Goal: Book appointment/travel/reservation

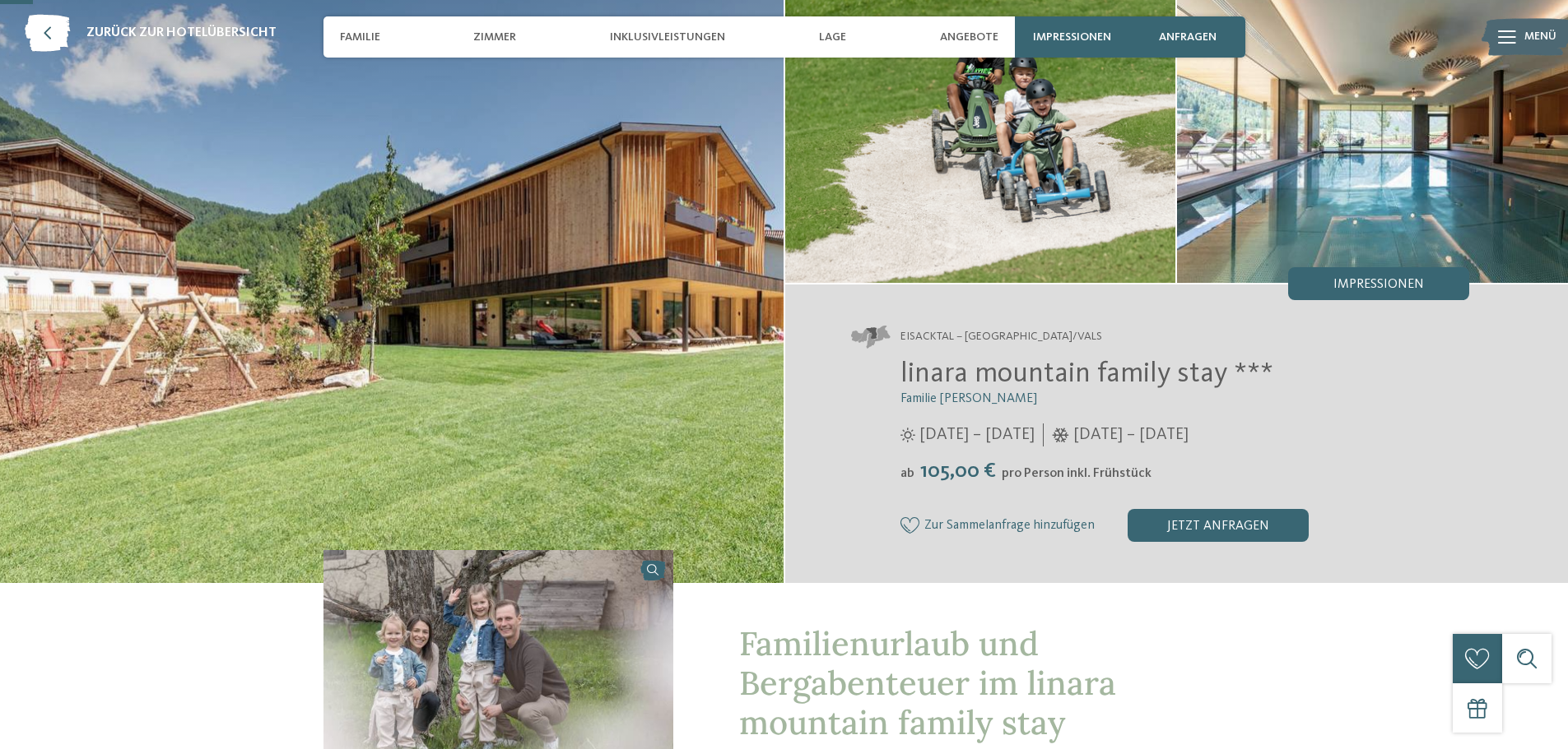
scroll to position [82, 0]
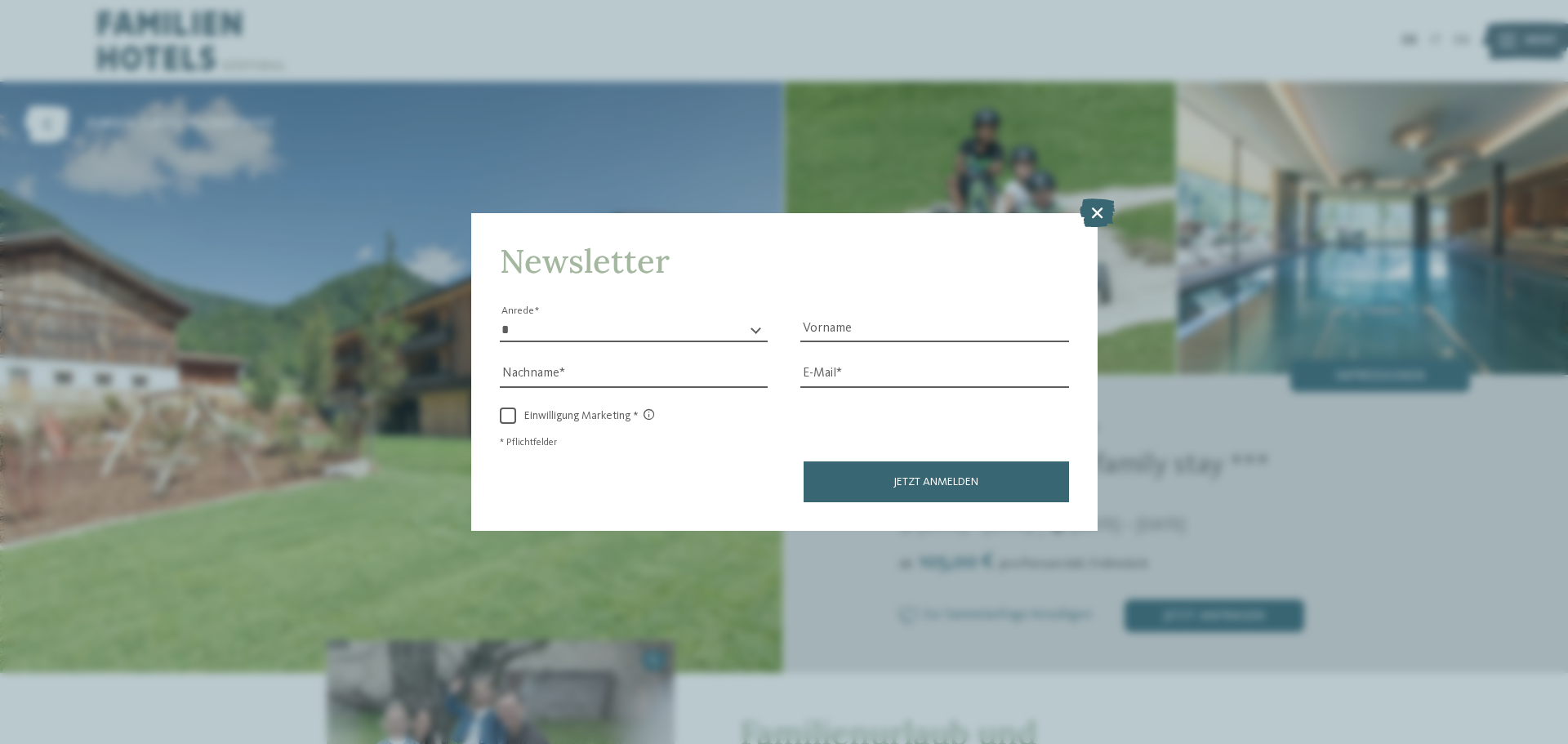
click at [1100, 208] on icon at bounding box center [1096, 213] width 35 height 29
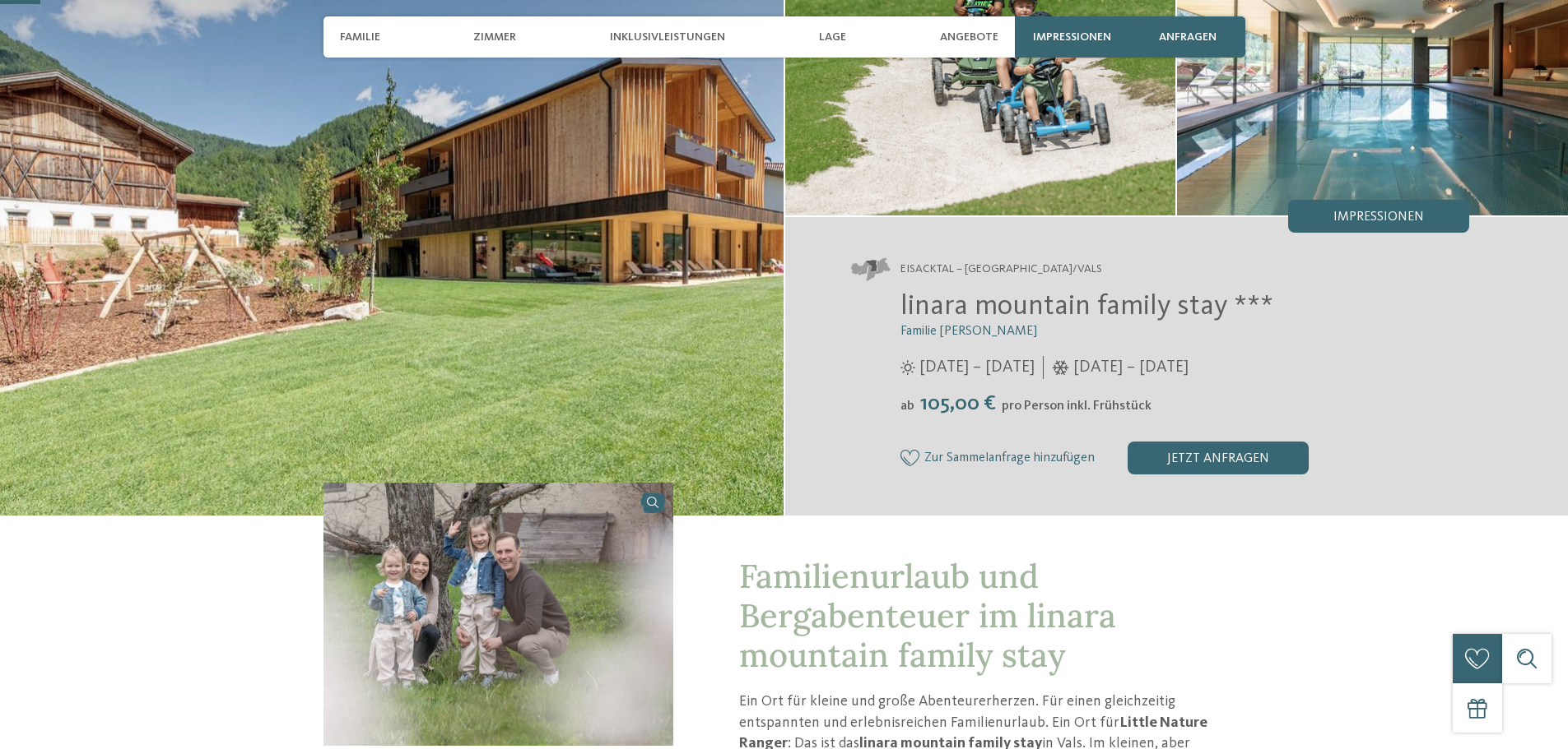
scroll to position [164, 0]
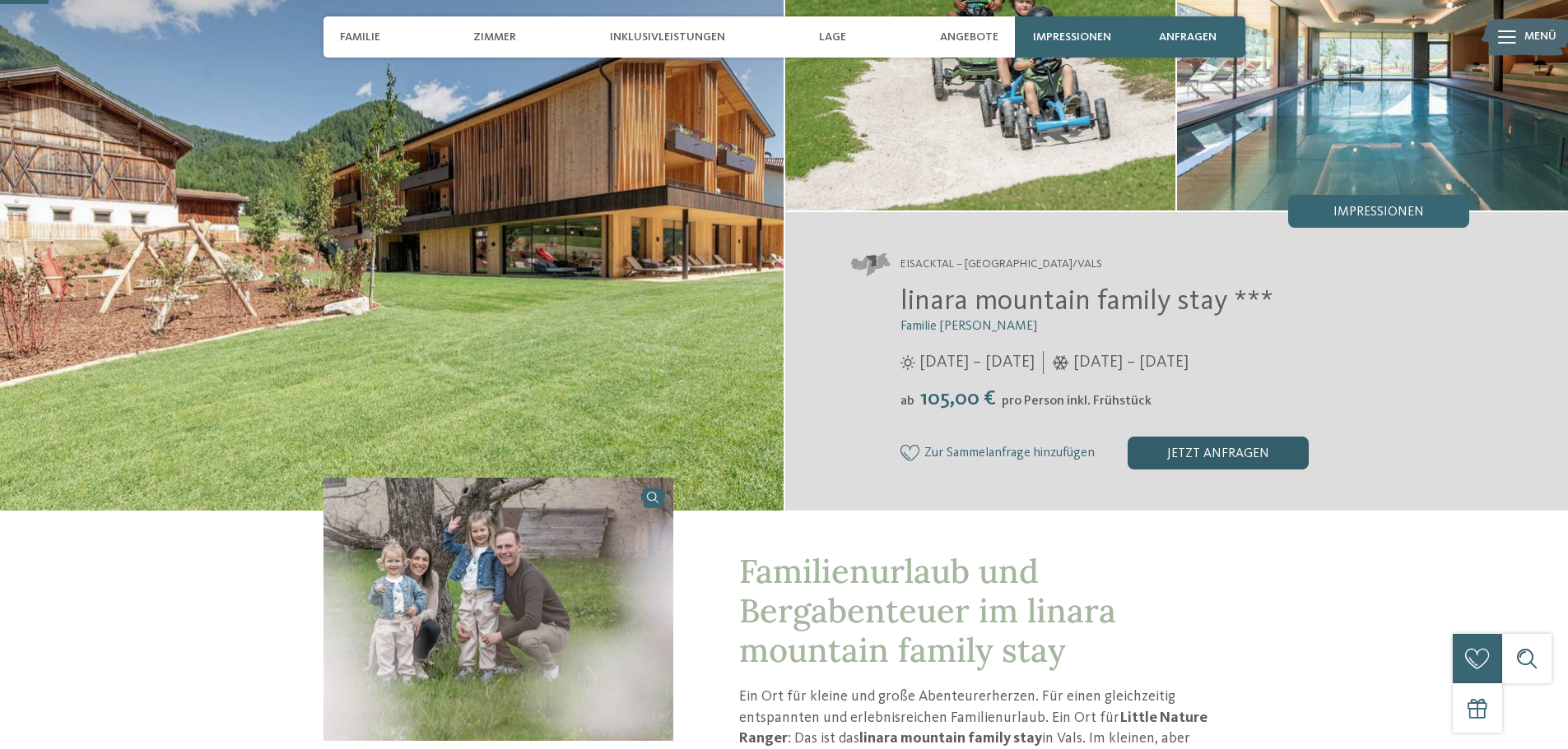
click at [1225, 461] on div "jetzt anfragen" at bounding box center [1218, 453] width 181 height 33
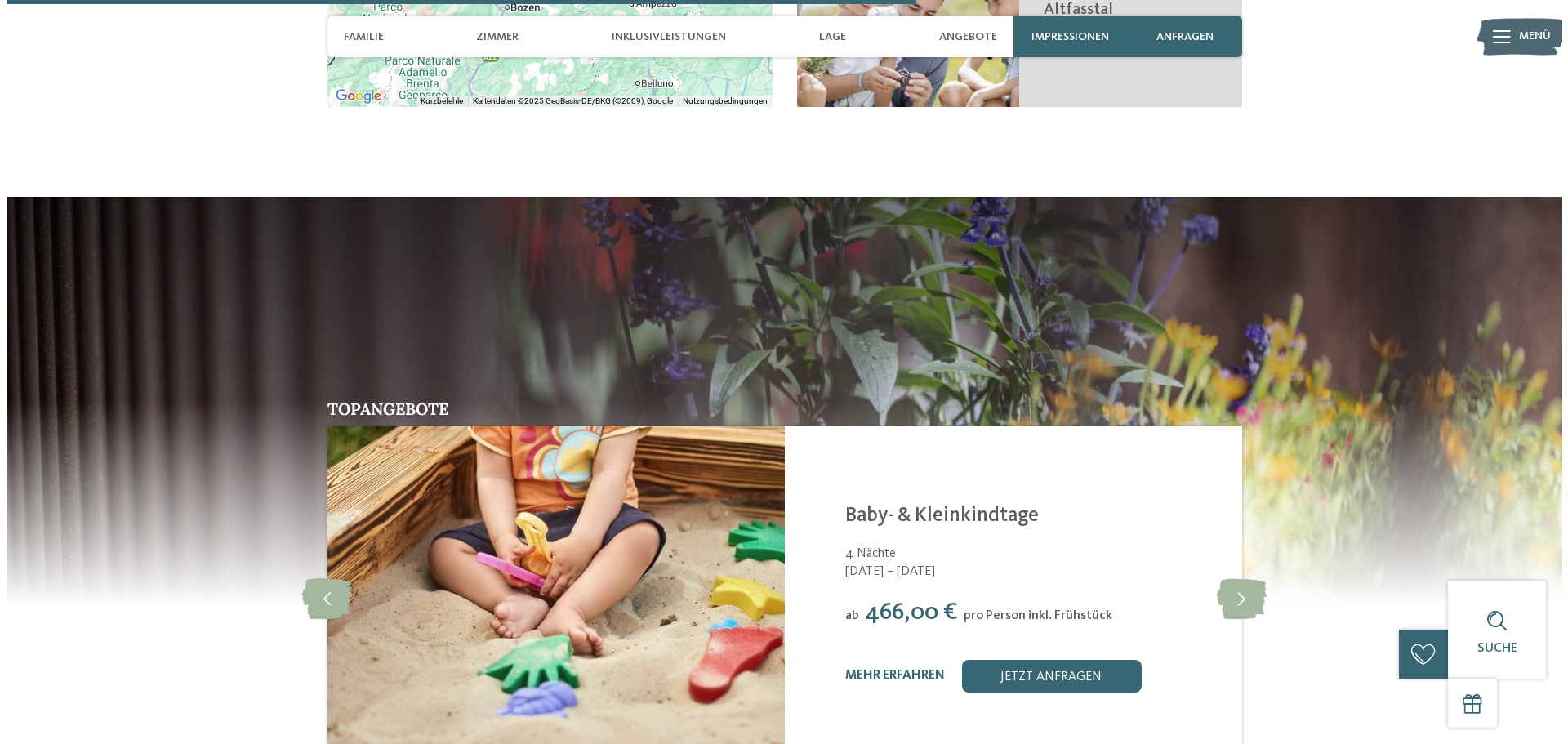
scroll to position [3073, 0]
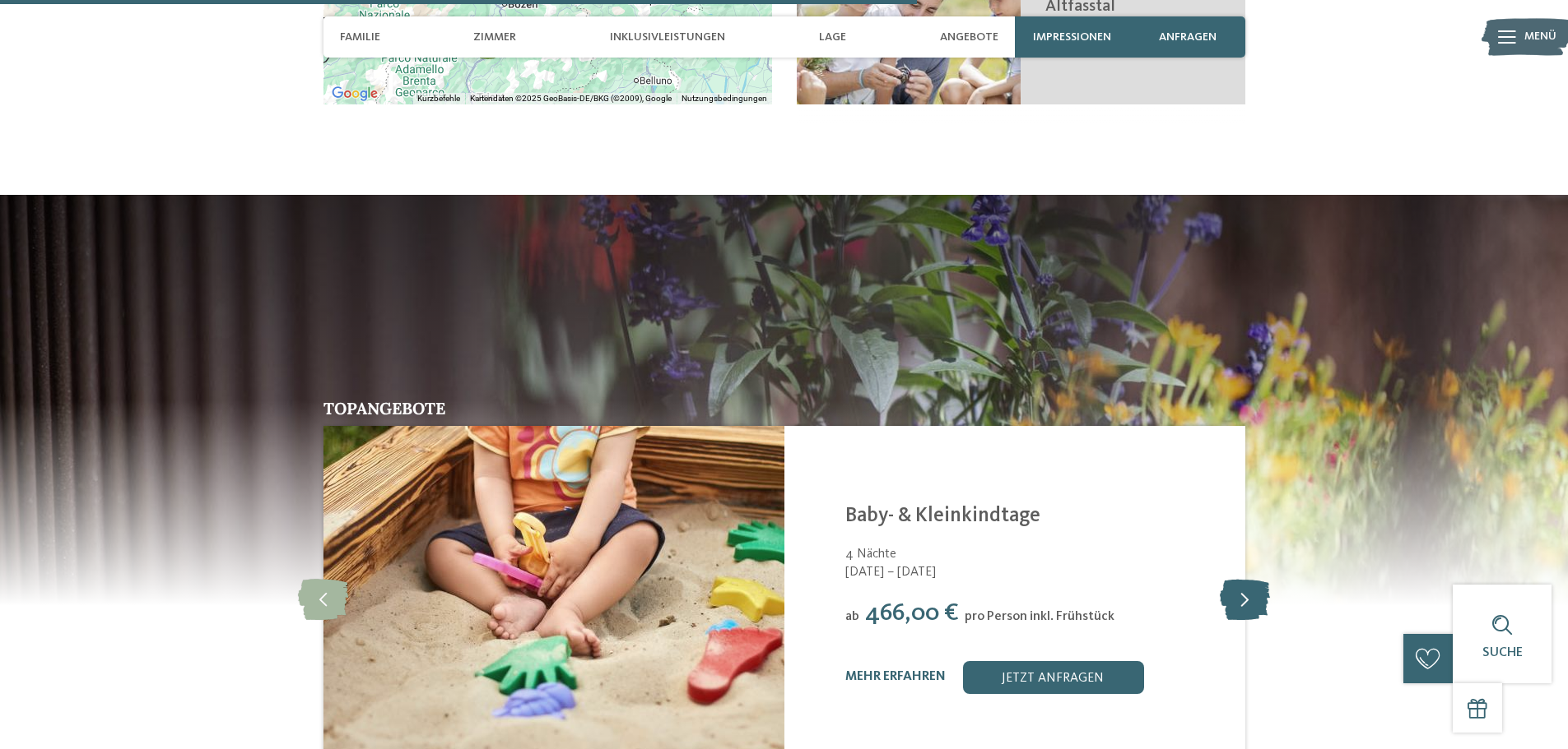
click at [1245, 579] on icon at bounding box center [1244, 599] width 51 height 41
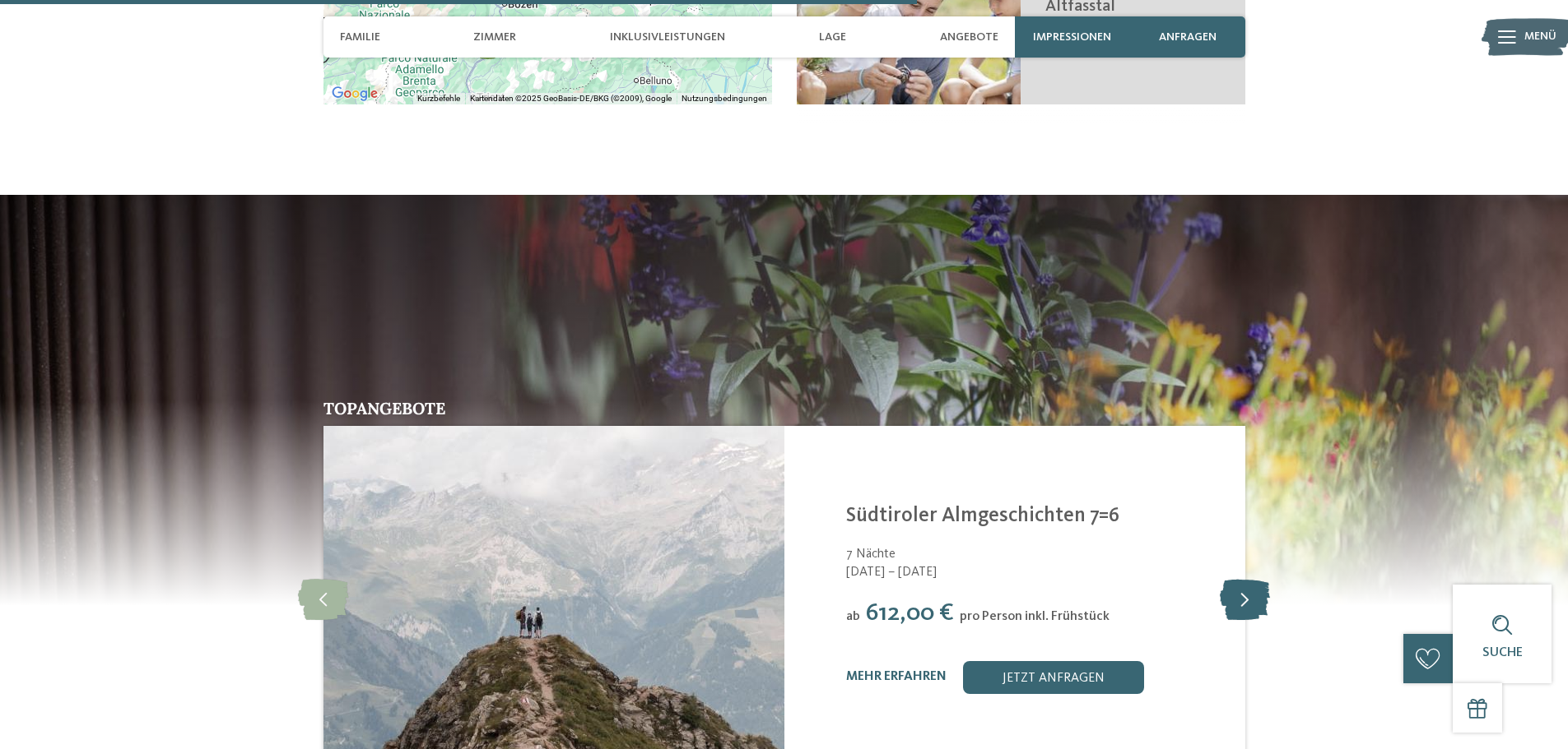
click at [1245, 579] on icon at bounding box center [1244, 599] width 51 height 41
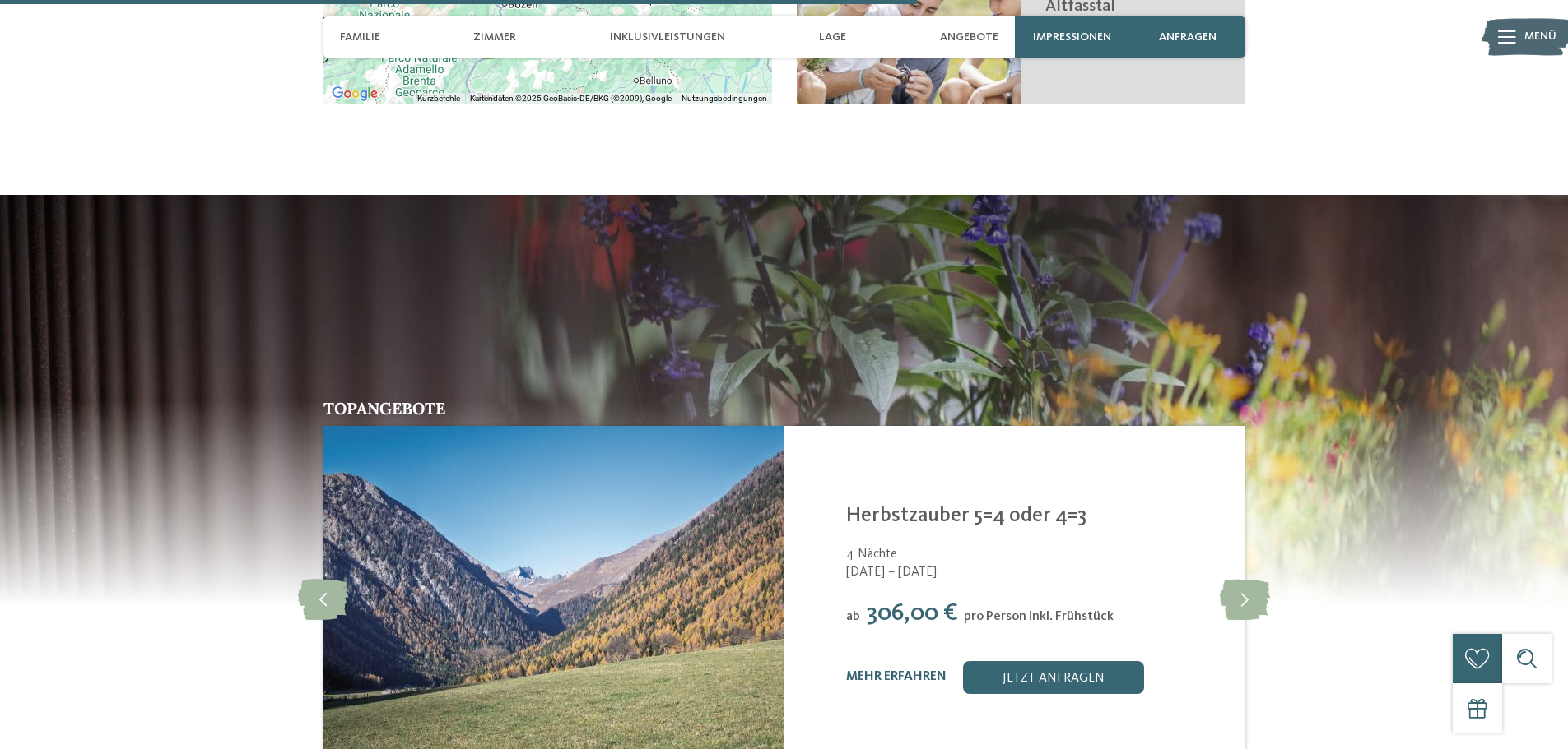
click at [879, 669] on div "mehr erfahren" at bounding box center [896, 677] width 100 height 15
click at [874, 670] on link "mehr erfahren" at bounding box center [896, 676] width 100 height 13
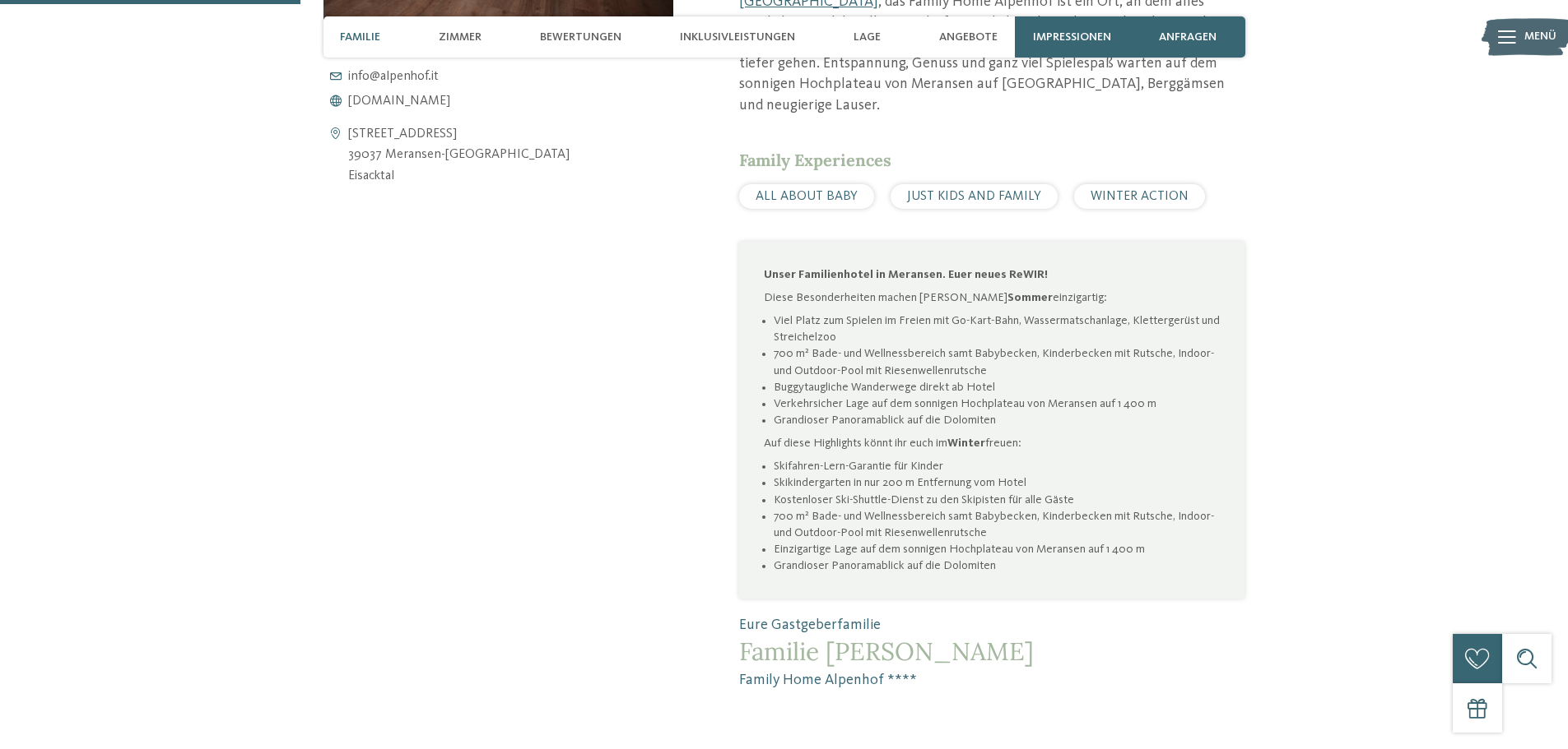
scroll to position [740, 0]
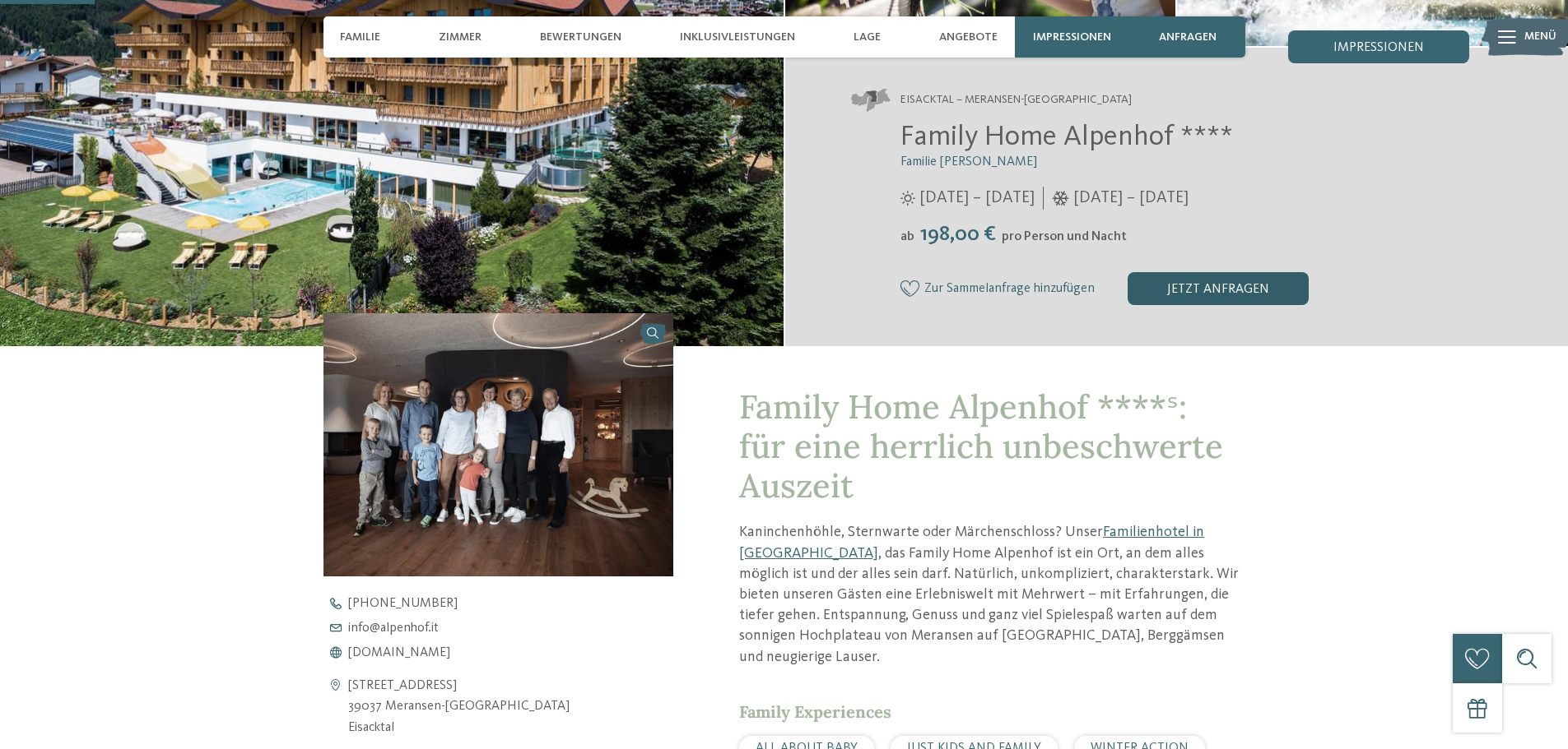
click at [1194, 301] on div "jetzt anfragen" at bounding box center [1218, 288] width 181 height 33
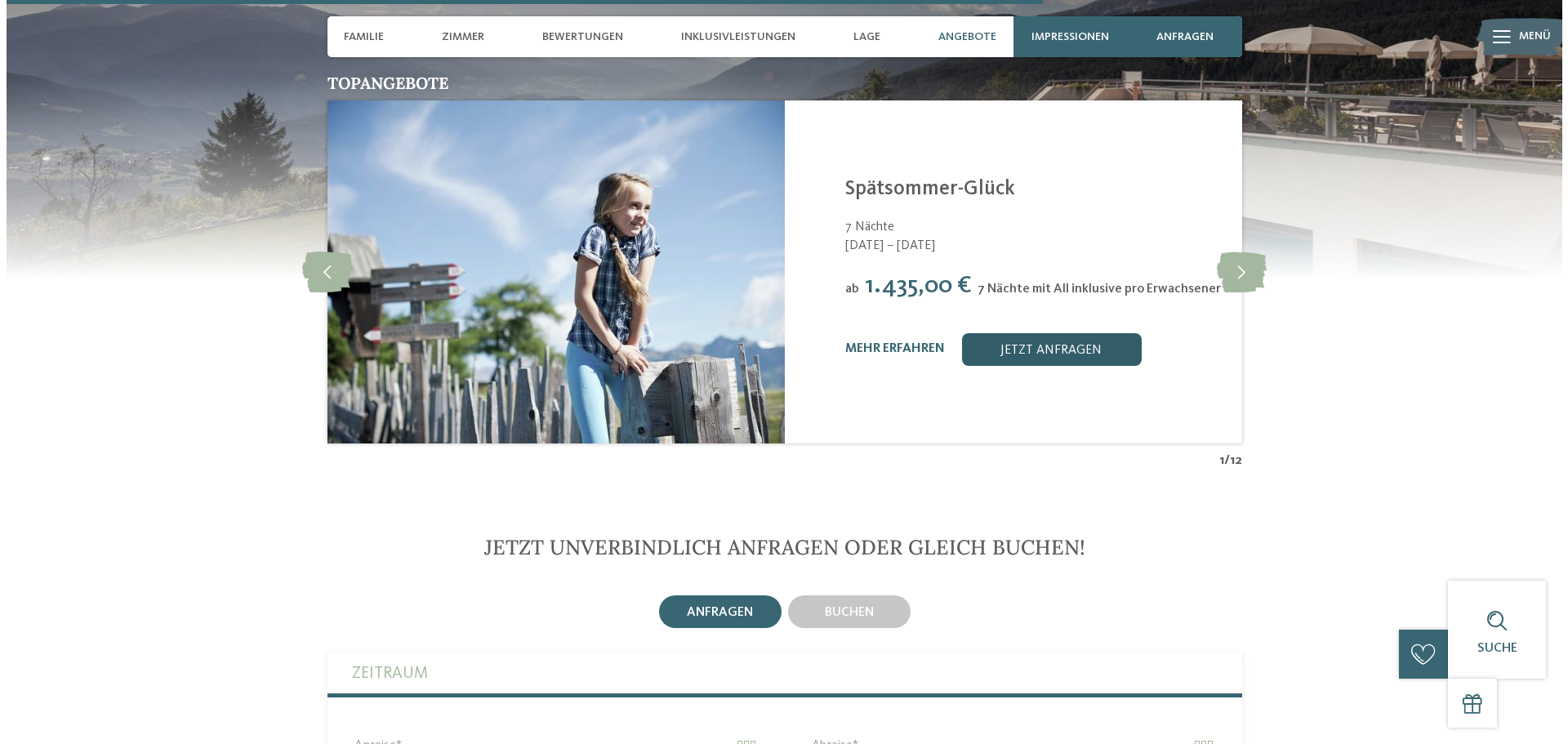
scroll to position [3550, 0]
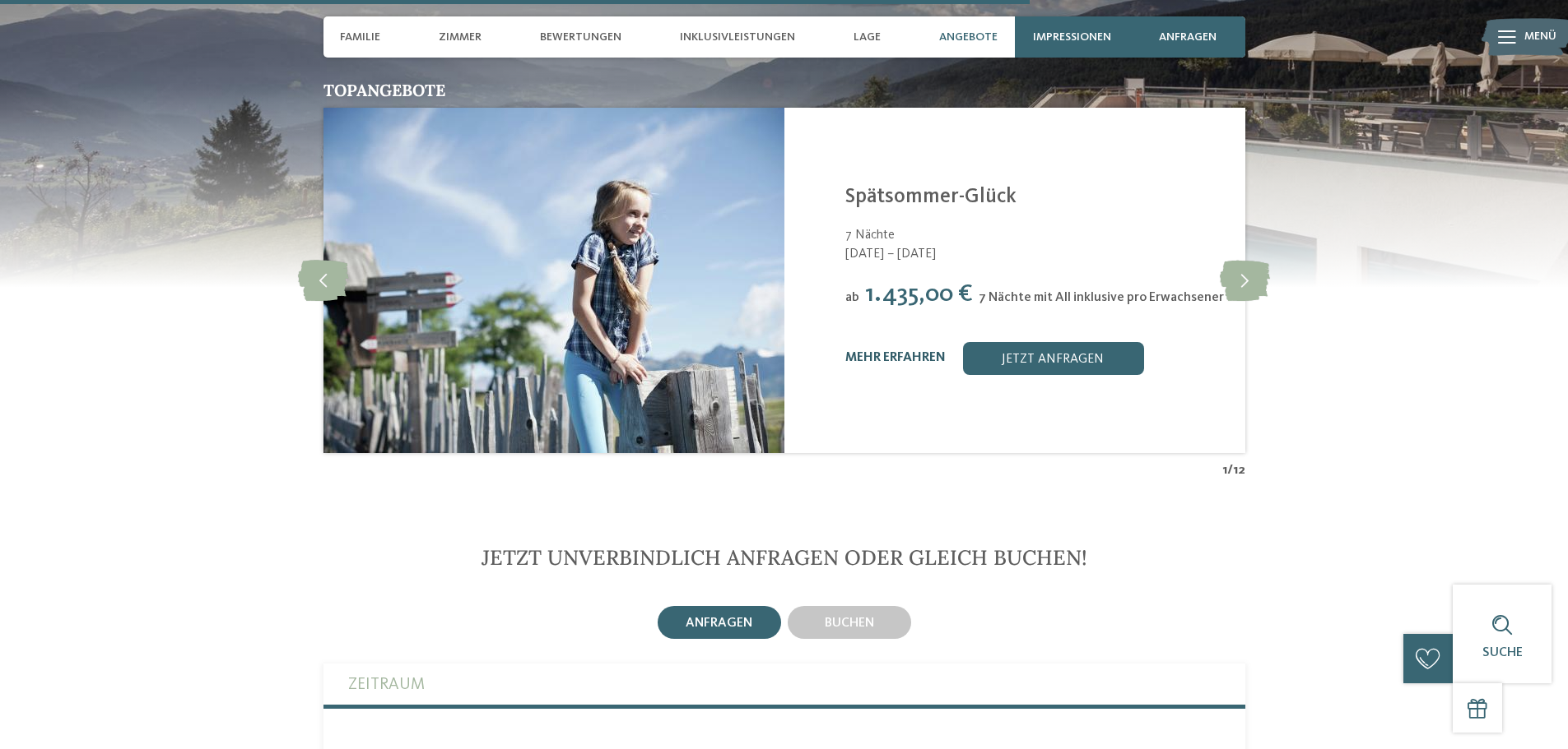
click at [907, 351] on link "mehr erfahren" at bounding box center [895, 357] width 100 height 13
